Goal: Information Seeking & Learning: Learn about a topic

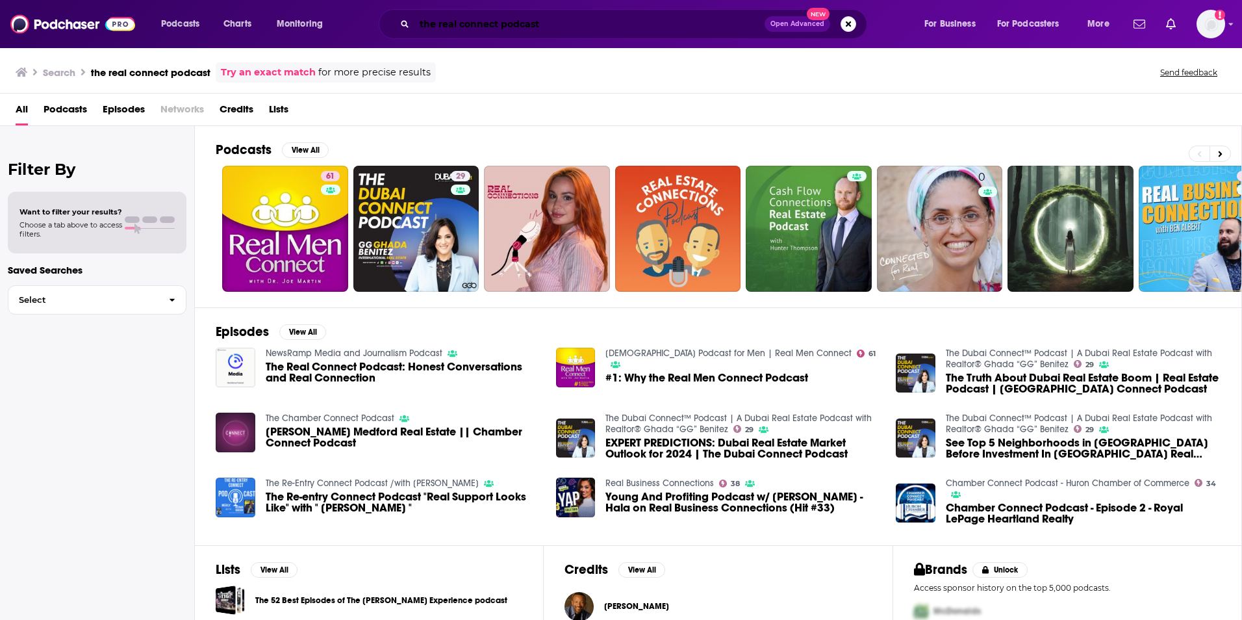
click at [520, 24] on input "the real connect podcast" at bounding box center [589, 24] width 350 height 21
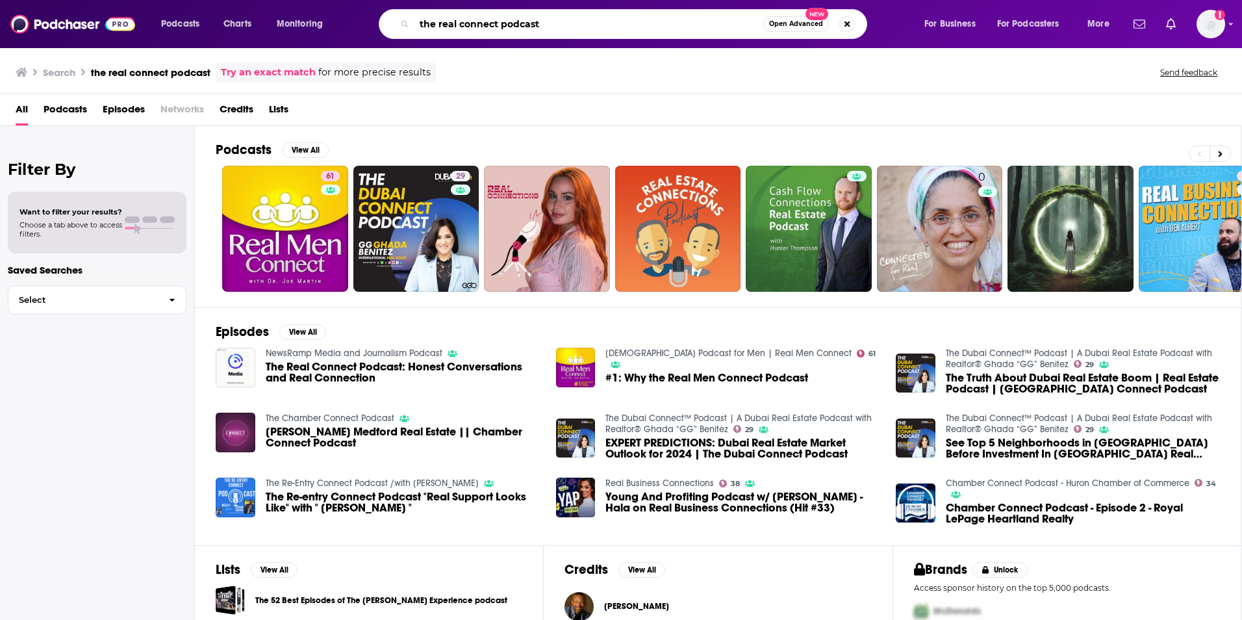
click at [520, 24] on input "the real connect podcast" at bounding box center [588, 24] width 349 height 21
type input "the real connect"
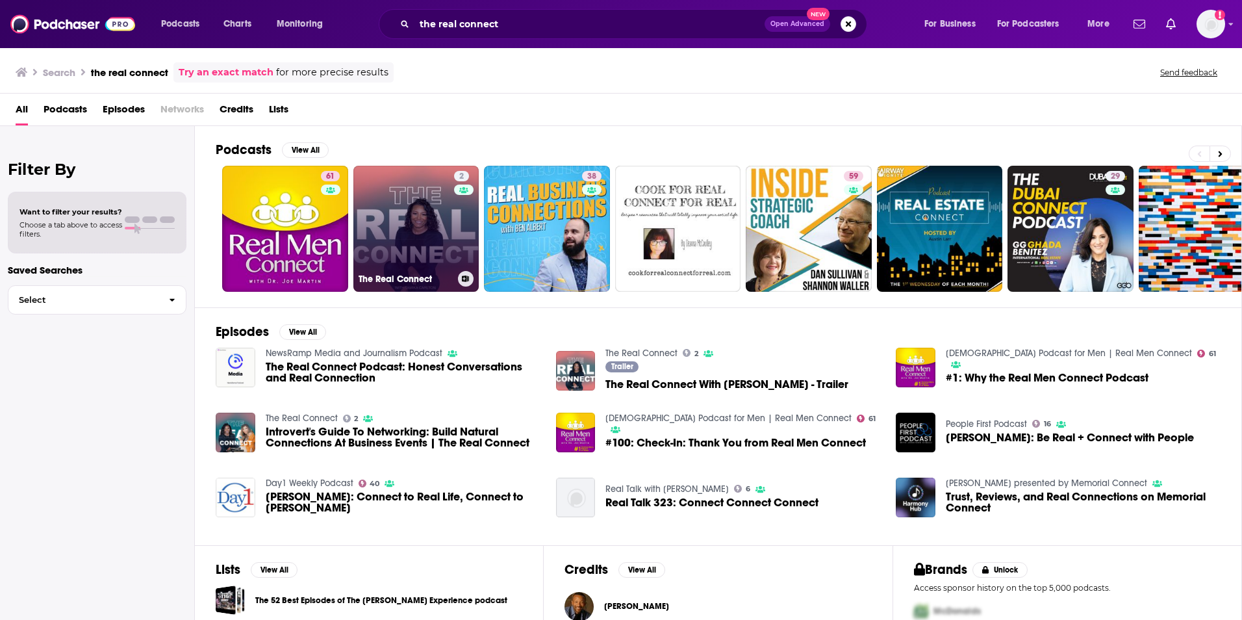
click at [396, 220] on link "2 The Real Connect" at bounding box center [416, 229] width 126 height 126
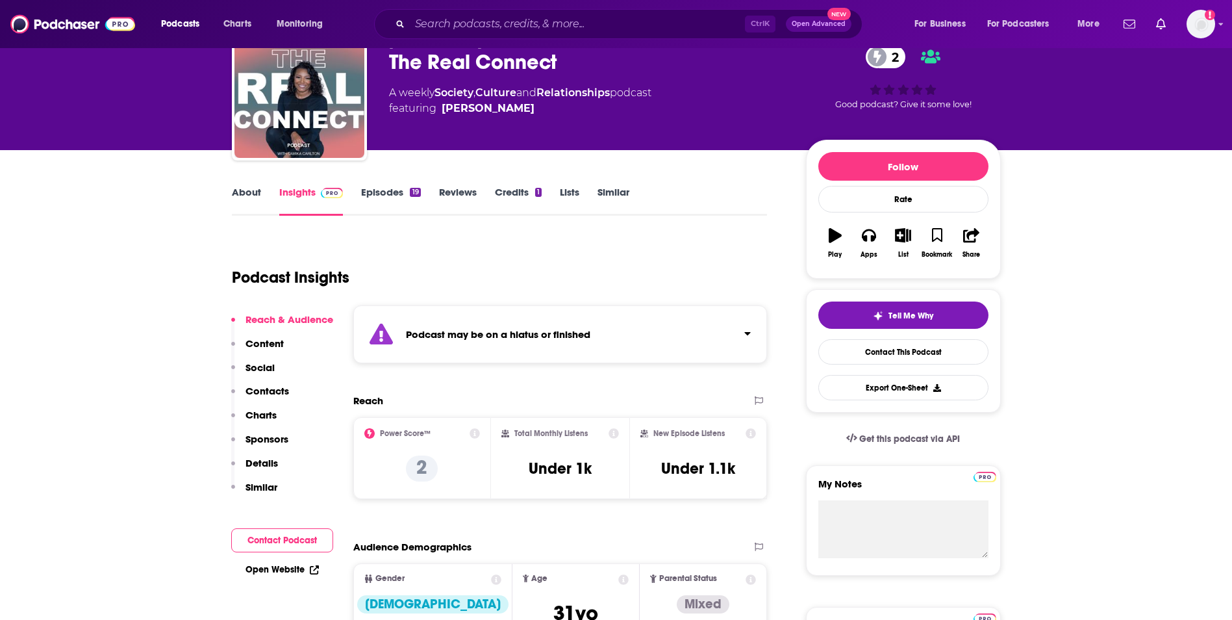
scroll to position [65, 0]
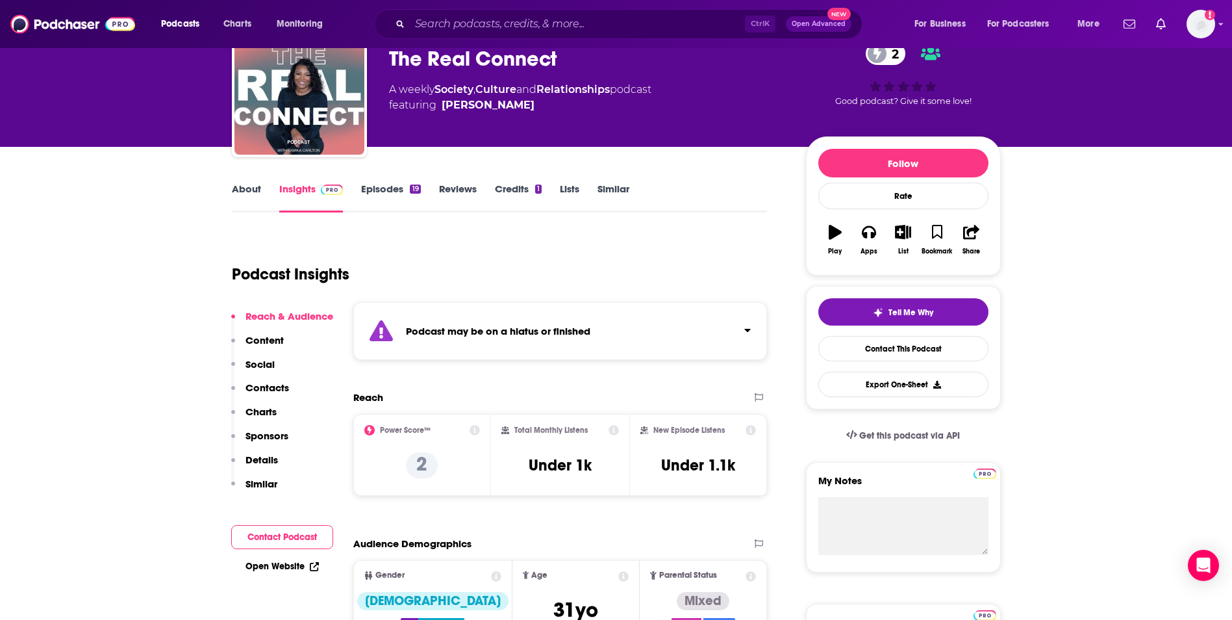
click at [372, 194] on link "Episodes 19" at bounding box center [390, 197] width 59 height 30
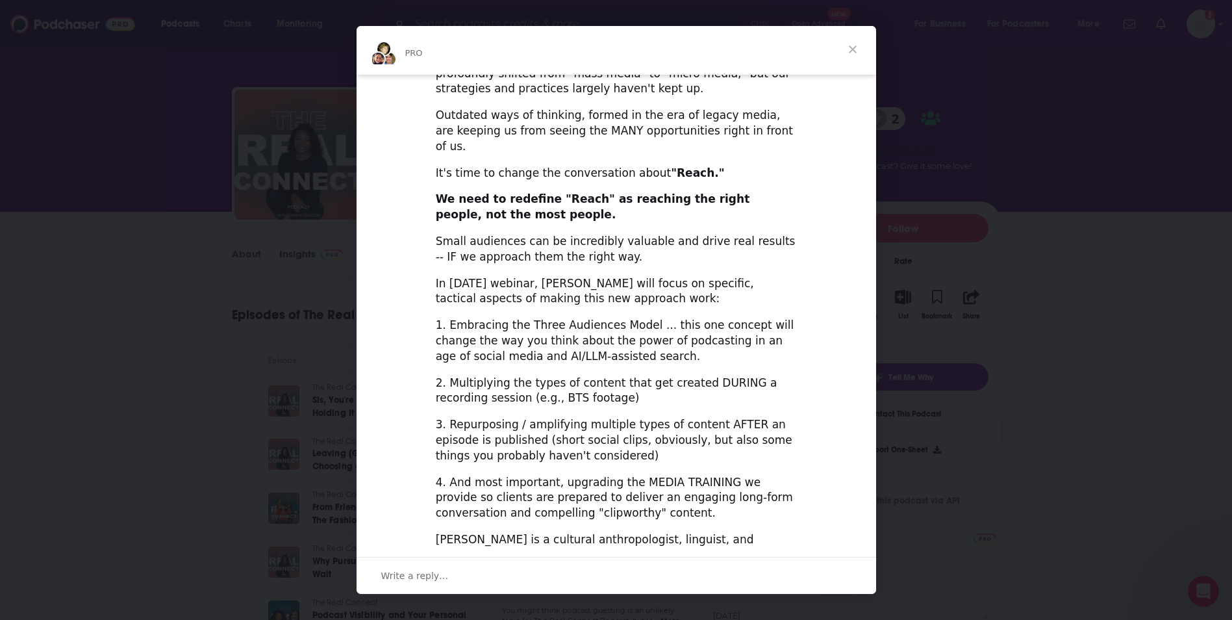
scroll to position [333, 0]
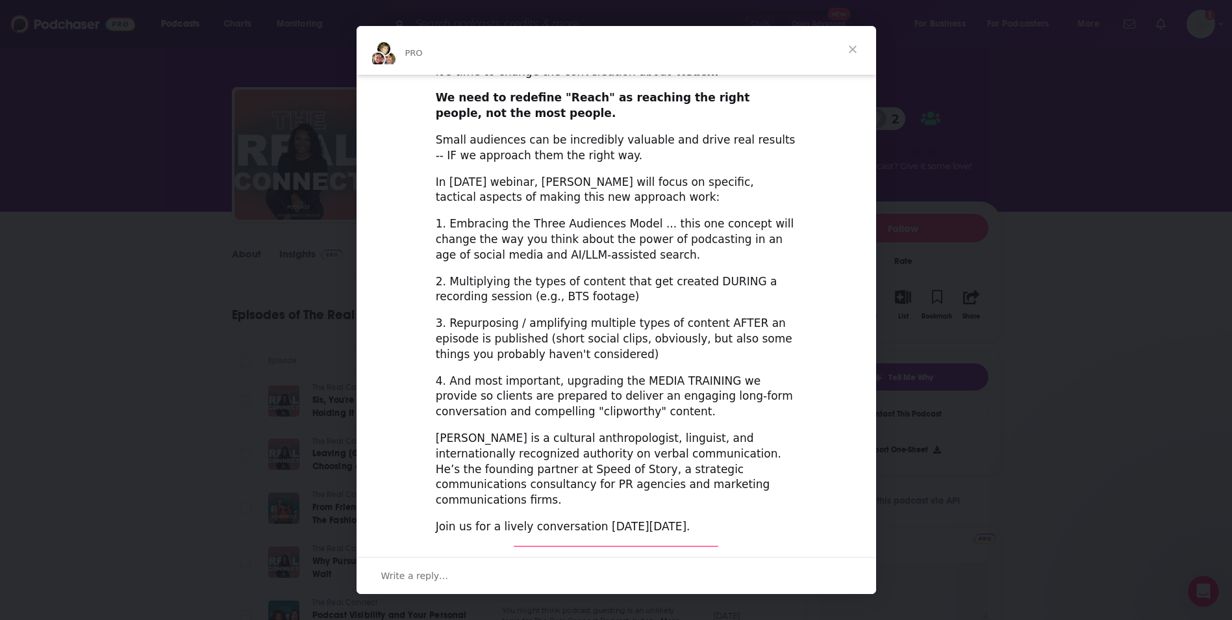
click at [966, 100] on div "Intercom messenger" at bounding box center [616, 310] width 1232 height 620
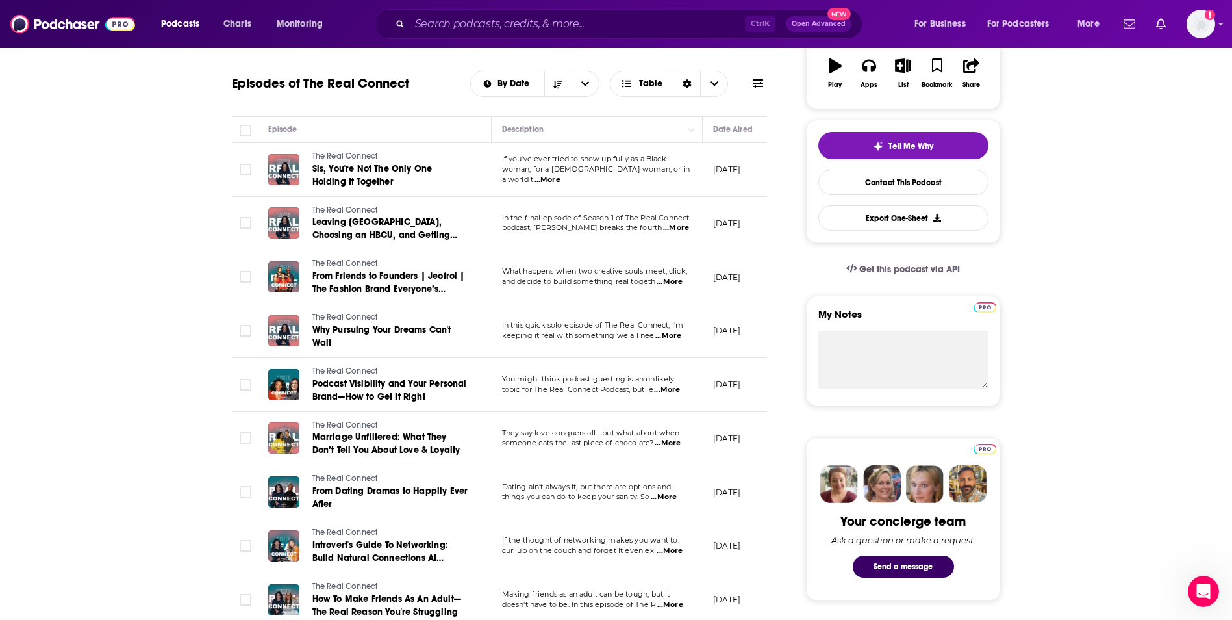
scroll to position [0, 0]
